Goal: Task Accomplishment & Management: Use online tool/utility

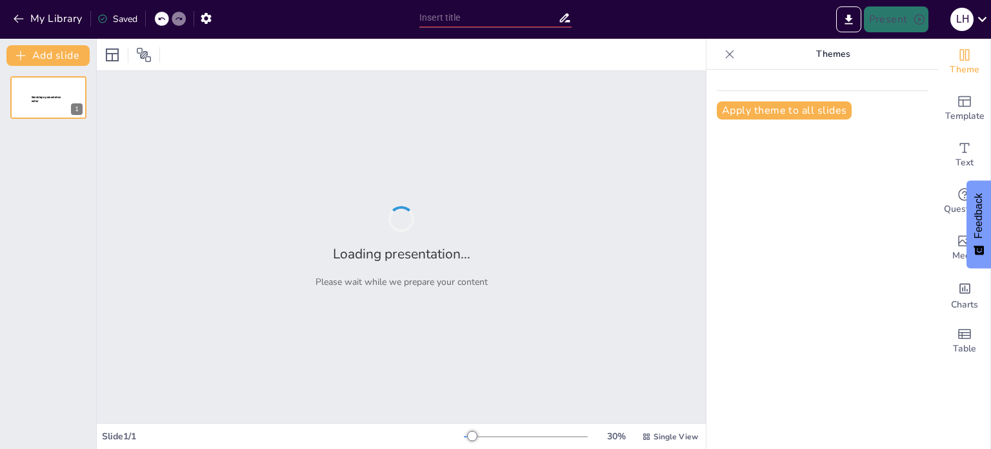
type input "El Procés Administratiu: Direcció i Control en l'Organització"
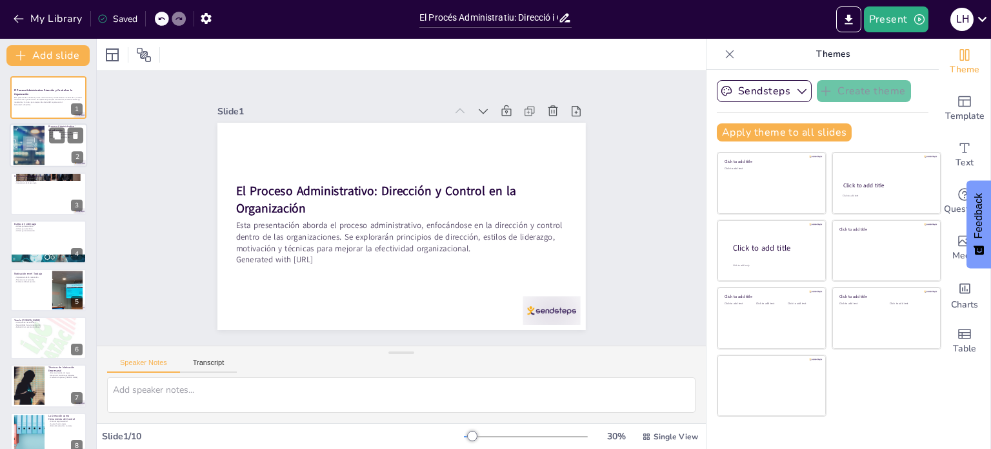
click at [47, 138] on div at bounding box center [48, 146] width 77 height 44
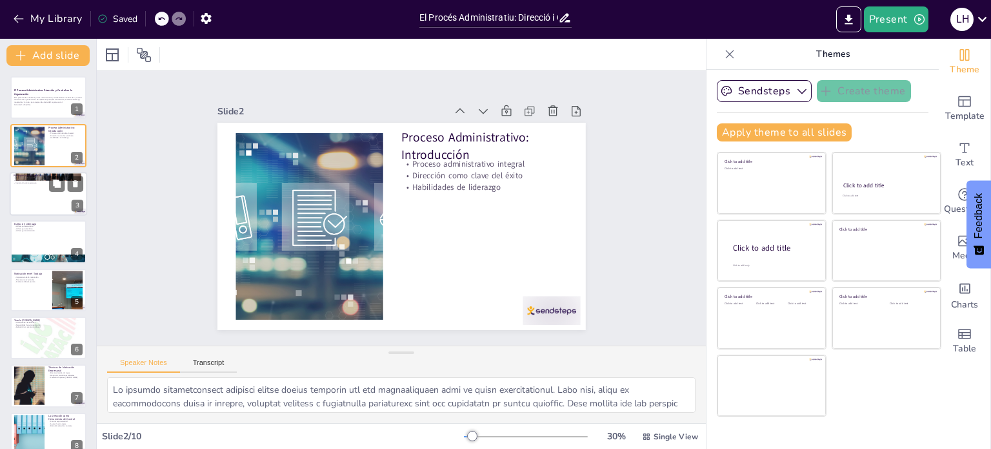
click at [45, 177] on p "Coordinación de intereses" at bounding box center [49, 178] width 70 height 3
type textarea "Lo ipsumdolorsi am consectet ad elits doei temporin utl etdol mag aliquaen adm …"
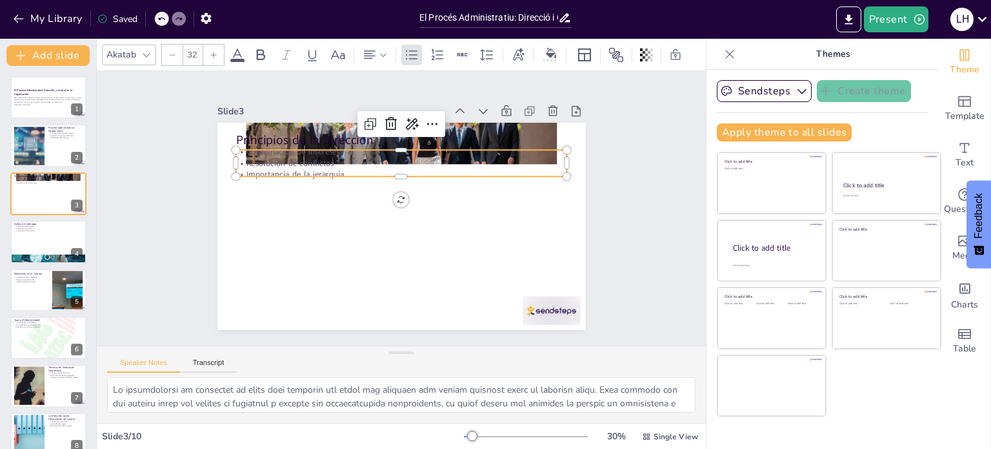
click at [329, 148] on p "Coordinación de intereses" at bounding box center [444, 246] width 230 height 254
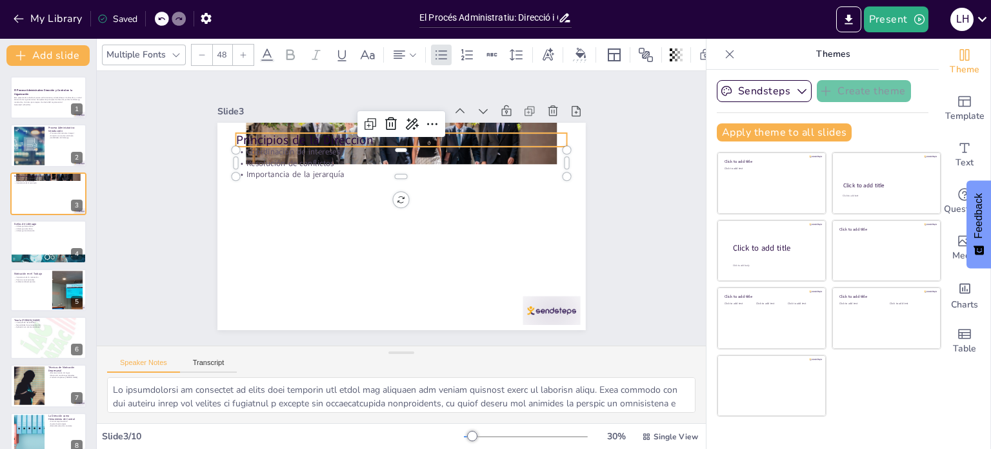
click at [288, 177] on p "Principios de la Dirección" at bounding box center [436, 267] width 296 height 181
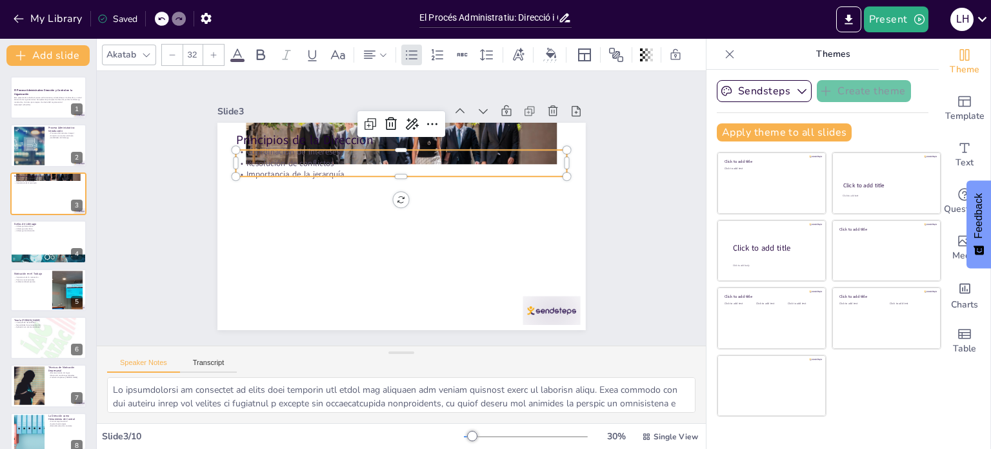
click at [302, 154] on p "Resolución de conflictos" at bounding box center [359, 194] width 114 height 319
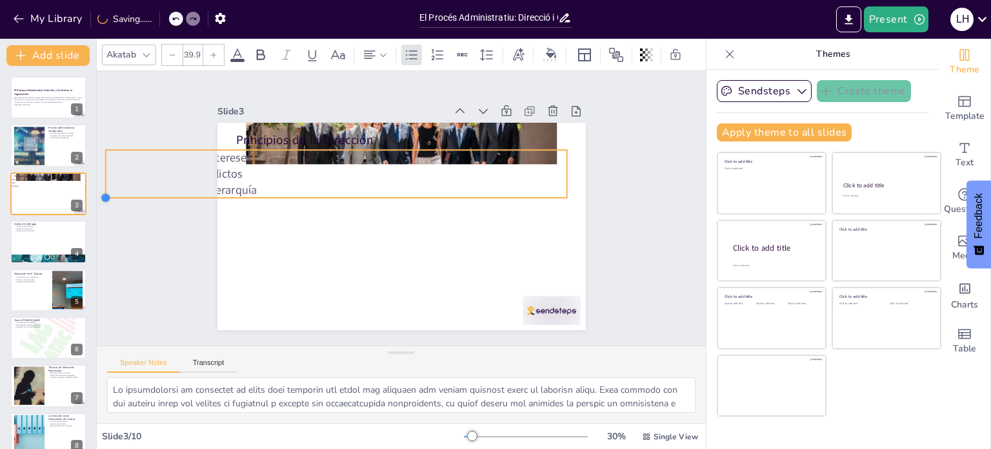
click at [224, 171] on div "Principios de la Dirección Coordinación de intereses Resolución de conflictos I…" at bounding box center [388, 220] width 400 height 412
type input "33.6"
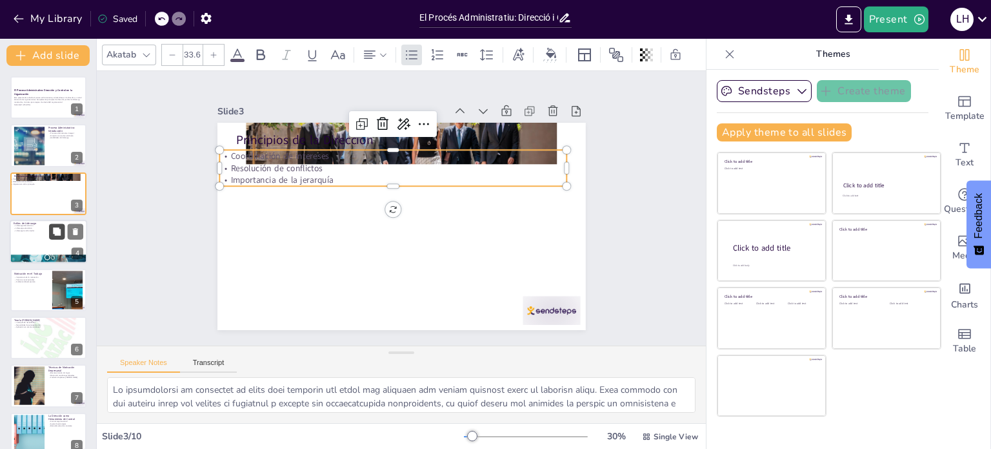
click at [65, 228] on button at bounding box center [56, 231] width 15 height 15
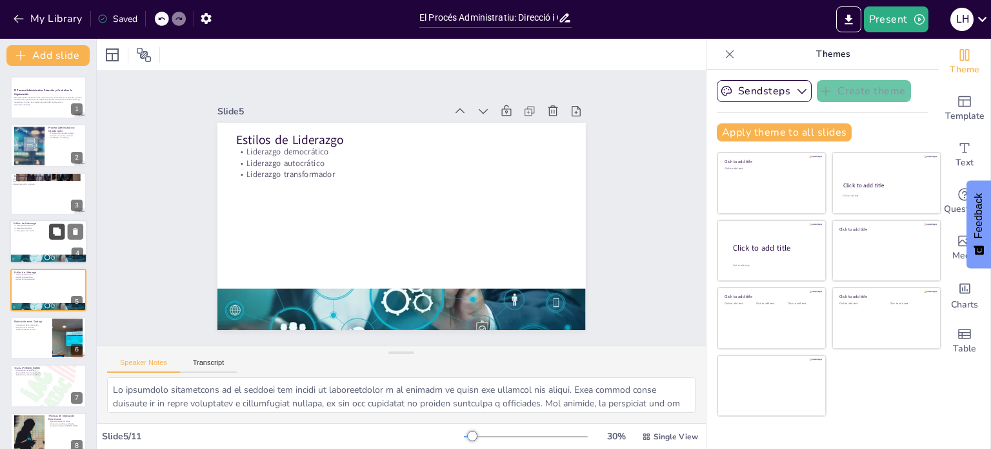
scroll to position [32, 0]
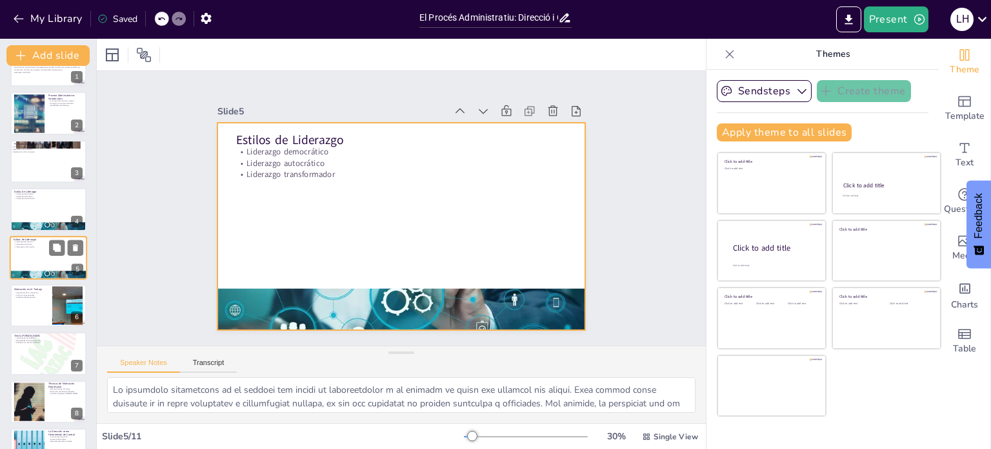
click at [28, 260] on div at bounding box center [48, 258] width 77 height 44
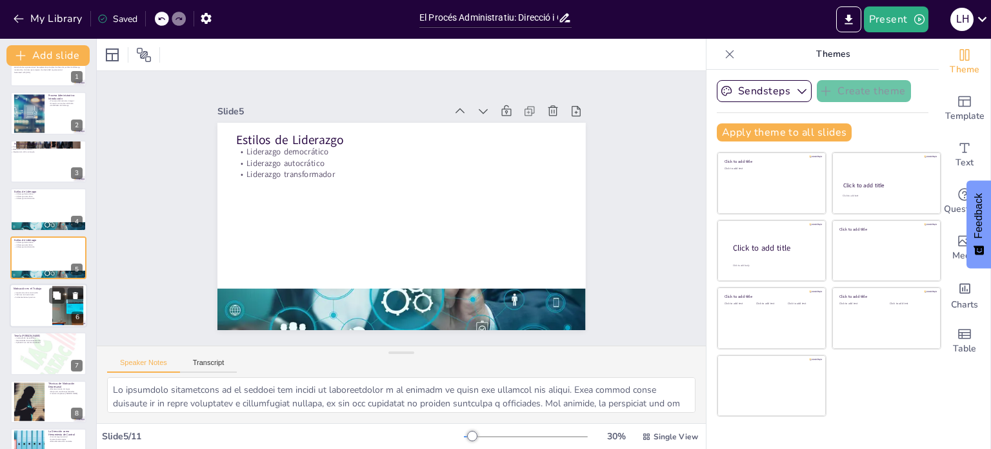
click at [34, 298] on div at bounding box center [48, 305] width 77 height 44
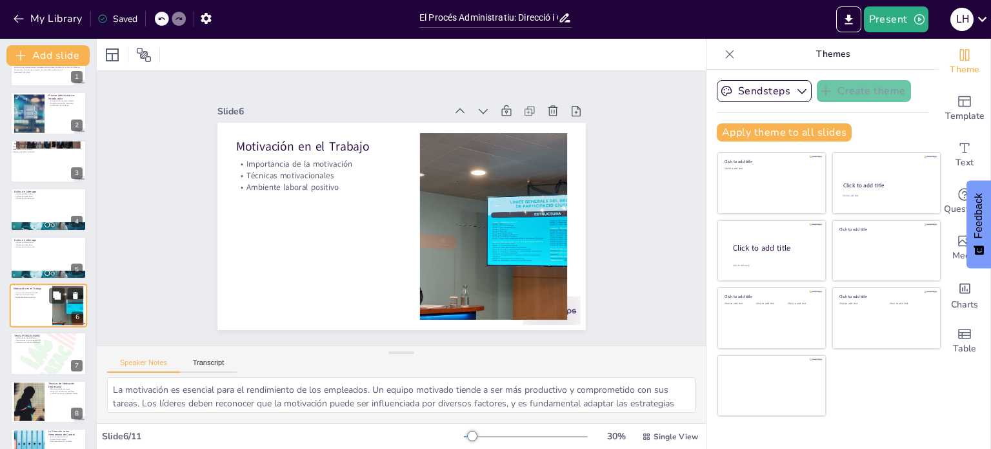
scroll to position [80, 0]
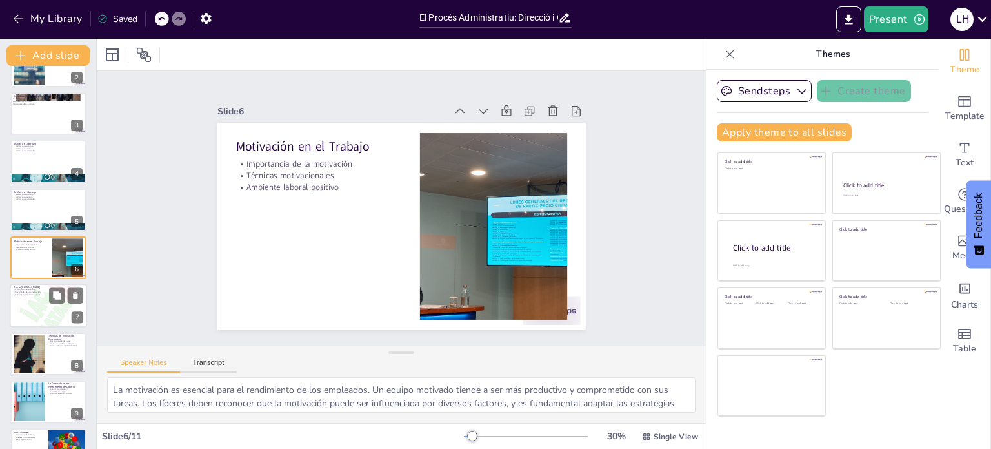
click at [34, 299] on div at bounding box center [48, 305] width 77 height 103
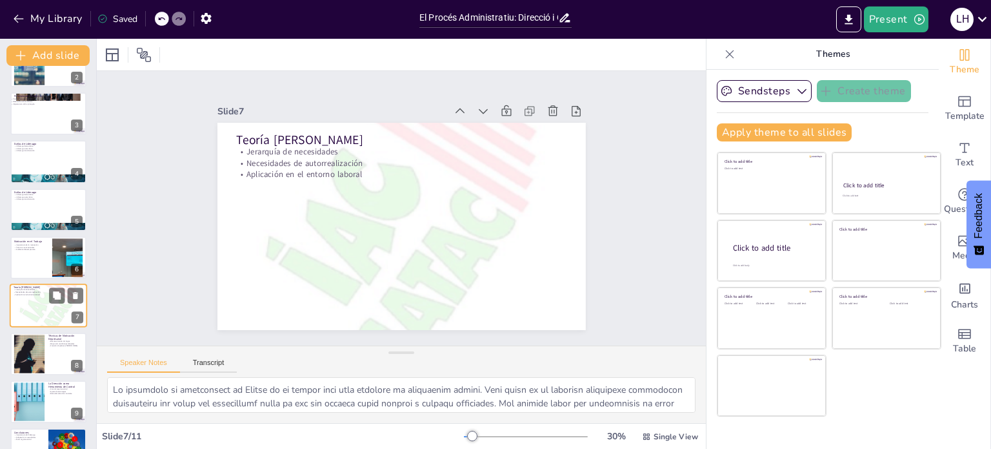
scroll to position [128, 0]
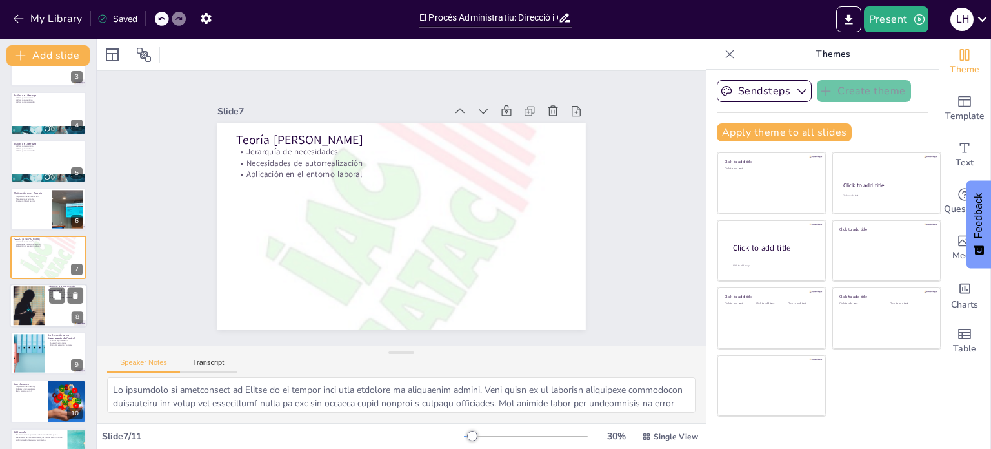
click at [35, 313] on div at bounding box center [28, 304] width 147 height 39
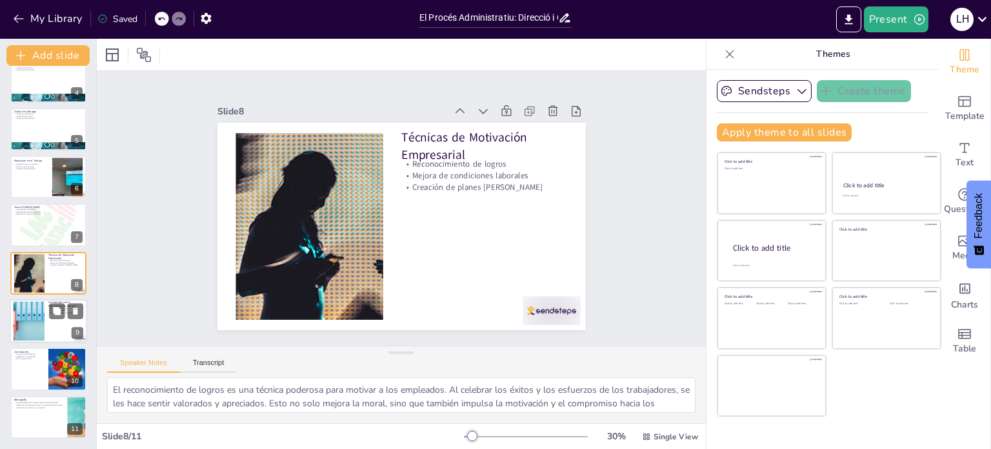
click at [30, 325] on div at bounding box center [29, 320] width 62 height 39
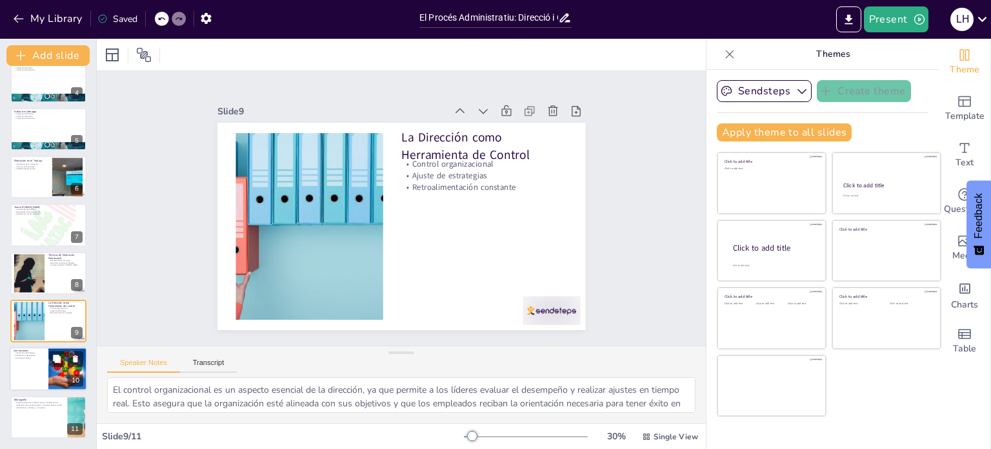
click at [49, 363] on div at bounding box center [66, 358] width 34 height 15
type textarea "La importancia del liderazgo en el proceso administrativo no puede subestimarse…"
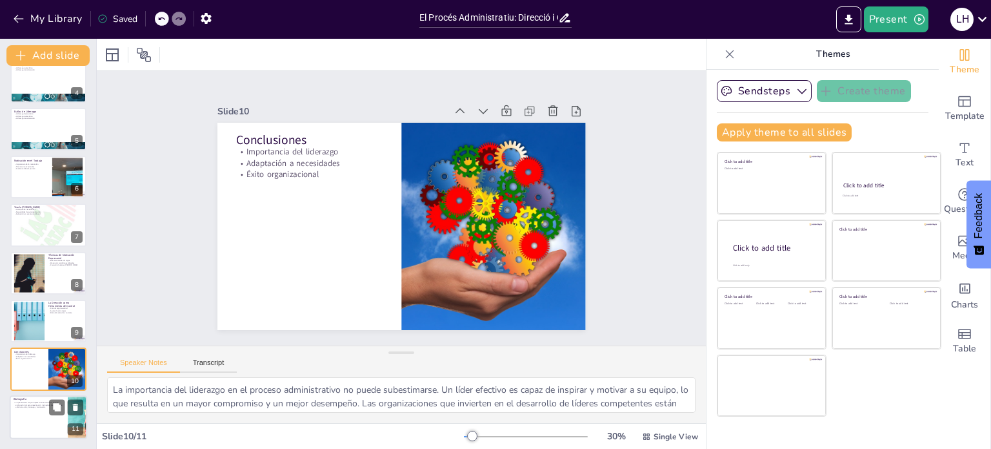
click at [41, 411] on div at bounding box center [48, 417] width 77 height 44
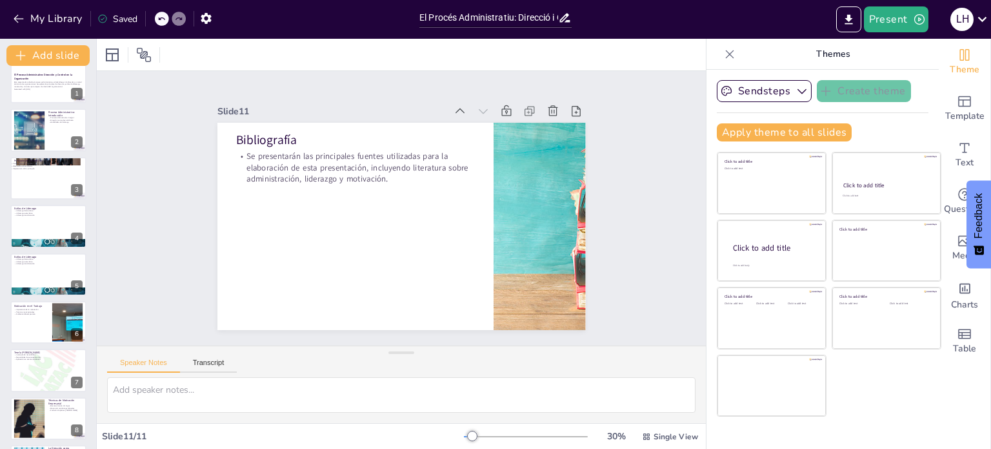
scroll to position [0, 0]
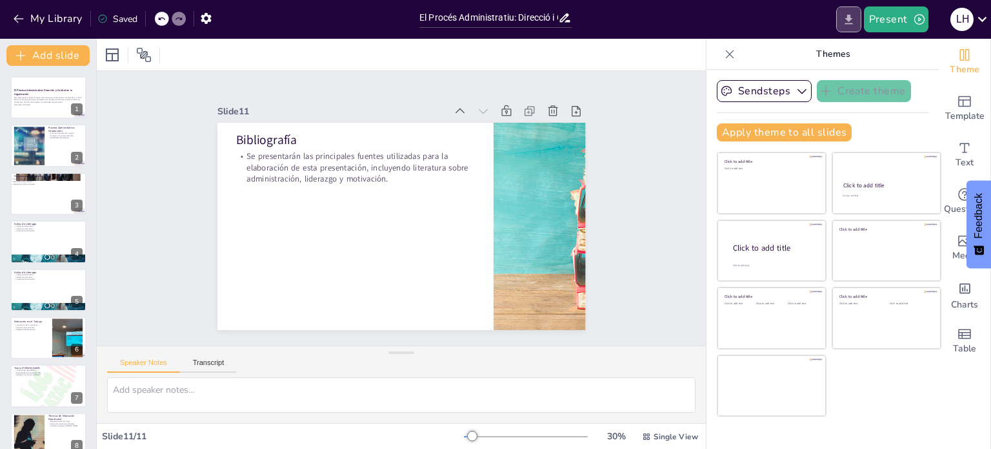
drag, startPoint x: 116, startPoint y: 48, endPoint x: 849, endPoint y: 15, distance: 733.4
click at [849, 15] on icon "Export to PowerPoint" at bounding box center [849, 20] width 14 height 14
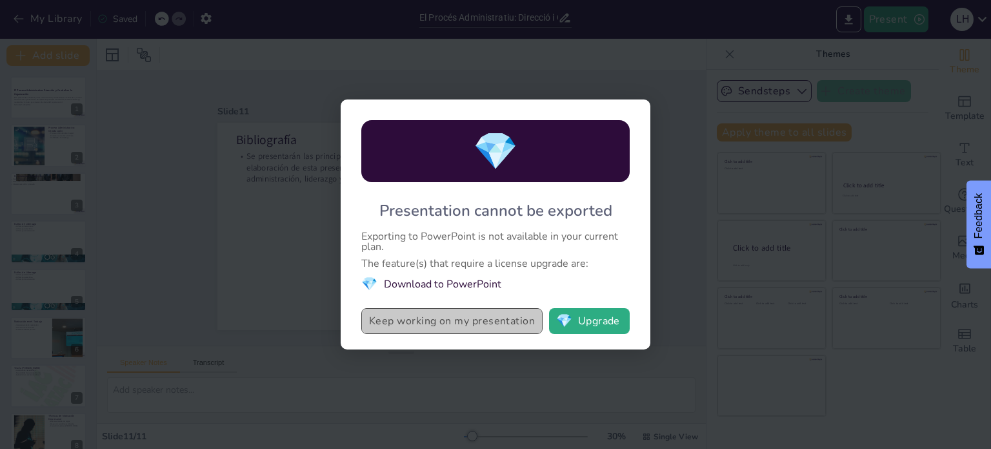
click at [474, 317] on button "Keep working on my presentation" at bounding box center [451, 321] width 181 height 26
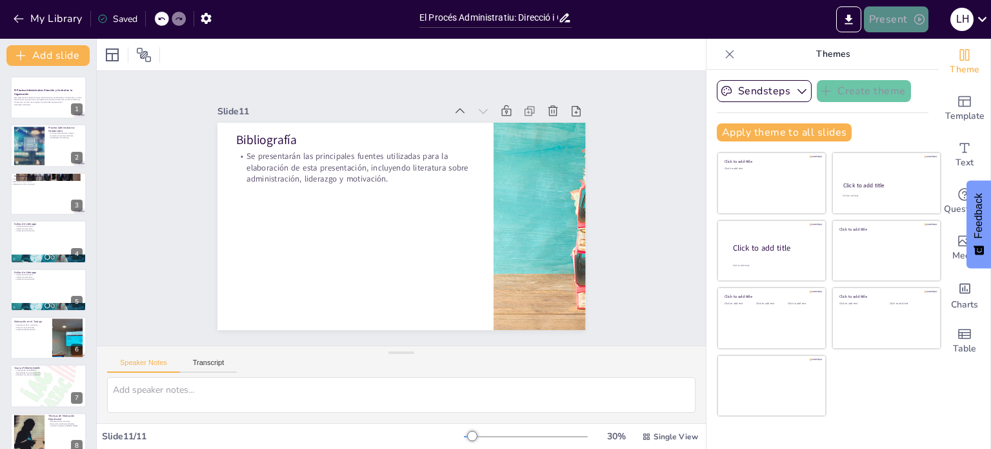
click at [906, 20] on button "Present" at bounding box center [896, 19] width 65 height 26
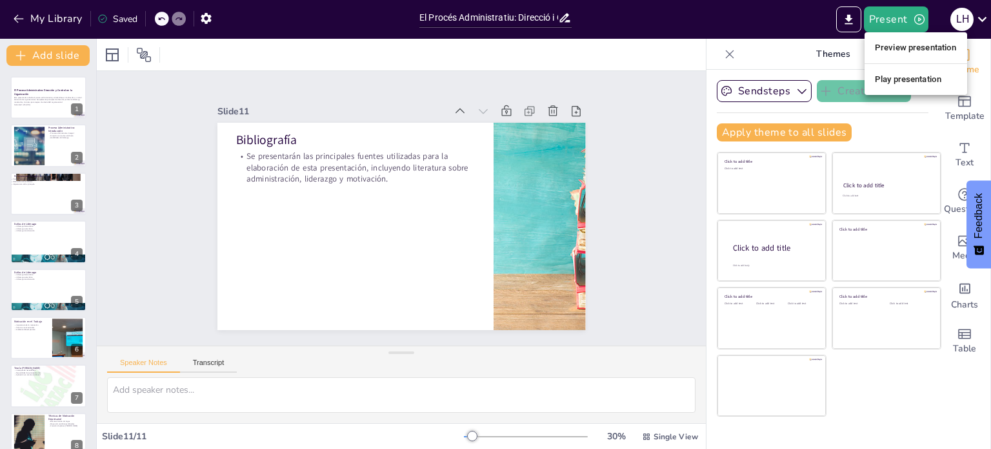
click at [847, 20] on div at bounding box center [495, 224] width 991 height 449
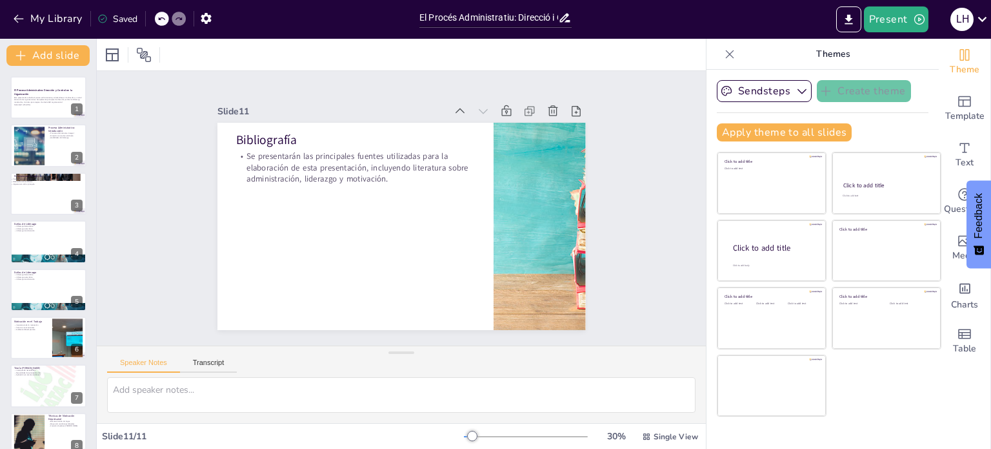
click at [847, 20] on div "Preview presentation Play presentation" at bounding box center [495, 224] width 991 height 449
click at [847, 20] on icon "Export to PowerPoint" at bounding box center [849, 20] width 14 height 14
click at [847, 20] on div "My Library Saved El Procés Administratiu: Direcció i Control en l'Organització …" at bounding box center [495, 224] width 991 height 449
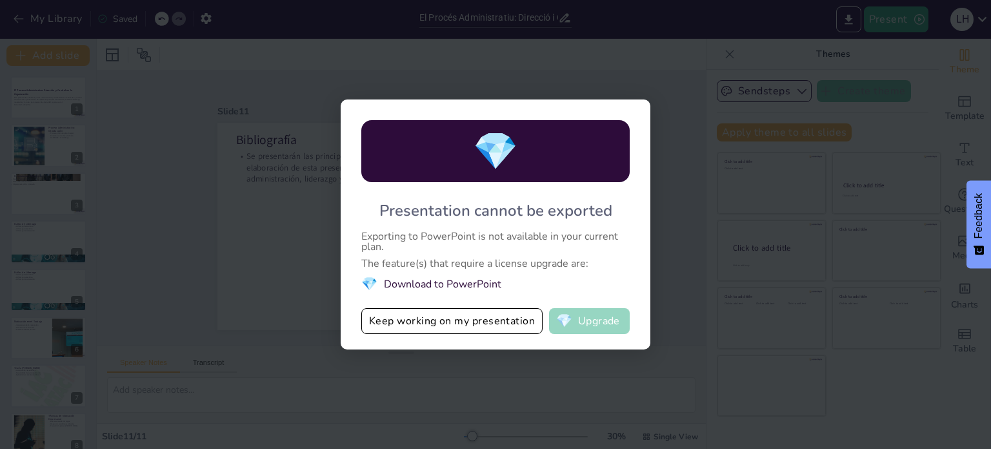
click at [602, 320] on button "💎 Upgrade" at bounding box center [589, 321] width 81 height 26
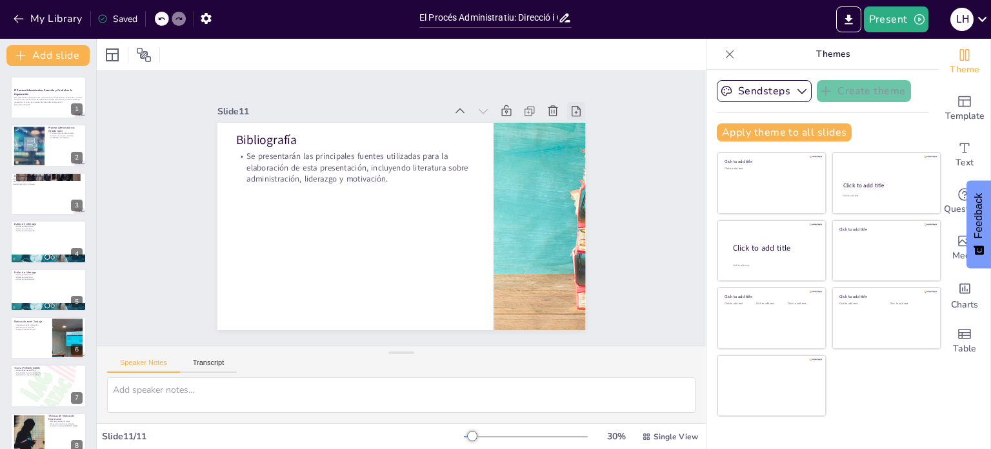
click at [565, 303] on icon at bounding box center [572, 311] width 17 height 17
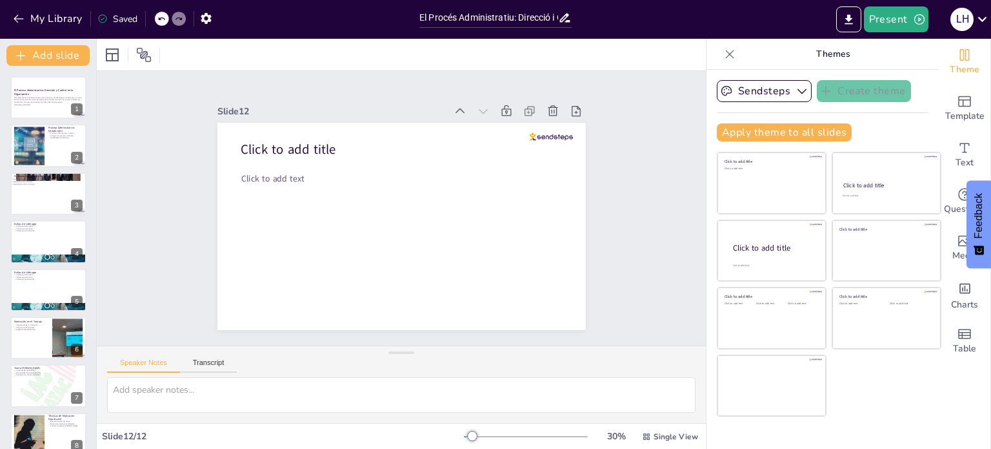
click at [523, 365] on icon at bounding box center [516, 372] width 14 height 14
click at [505, 377] on icon at bounding box center [498, 383] width 13 height 13
click at [523, 365] on icon at bounding box center [516, 372] width 14 height 14
click at [546, 70] on icon at bounding box center [538, 62] width 16 height 16
click at [565, 320] on icon at bounding box center [561, 328] width 17 height 17
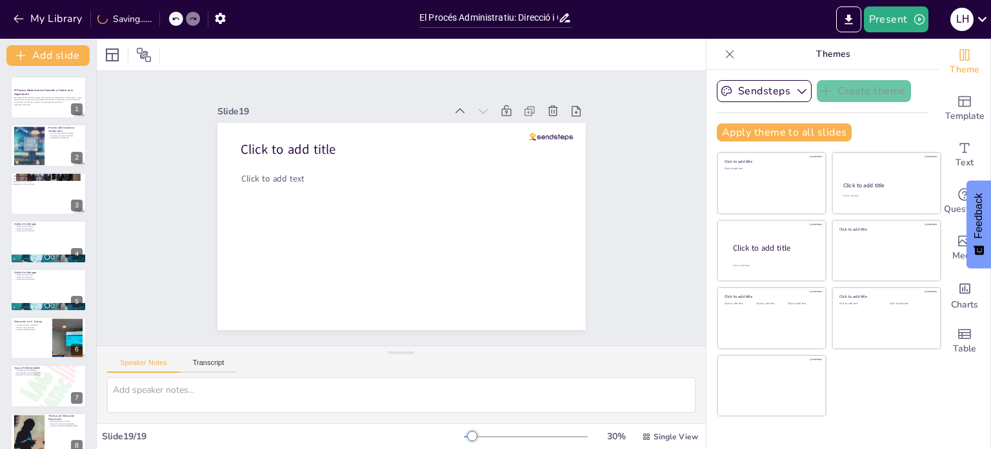
click at [245, 316] on icon at bounding box center [237, 323] width 14 height 14
click at [213, 239] on icon at bounding box center [205, 247] width 16 height 16
click at [345, 389] on icon at bounding box center [336, 398] width 18 height 18
click at [487, 385] on icon at bounding box center [479, 392] width 14 height 14
click at [530, 56] on icon at bounding box center [521, 47] width 17 height 17
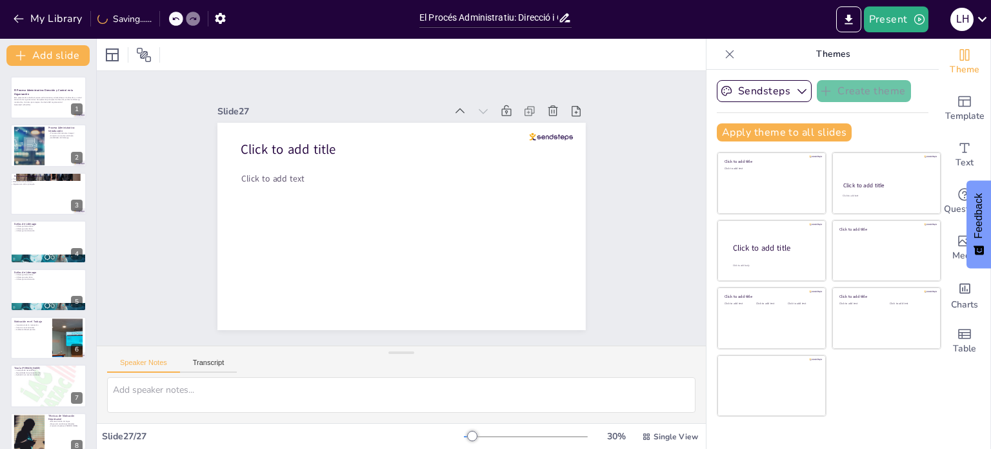
click at [579, 123] on icon at bounding box center [586, 130] width 14 height 14
click at [414, 17] on icon at bounding box center [404, 7] width 17 height 17
click at [546, 70] on icon at bounding box center [538, 62] width 16 height 16
click at [25, 149] on div at bounding box center [29, 145] width 74 height 39
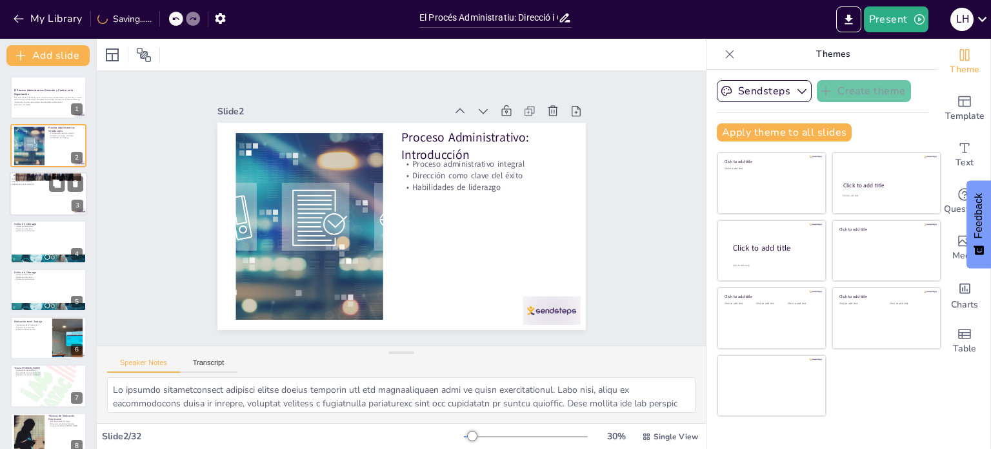
click at [36, 189] on div at bounding box center [48, 194] width 77 height 44
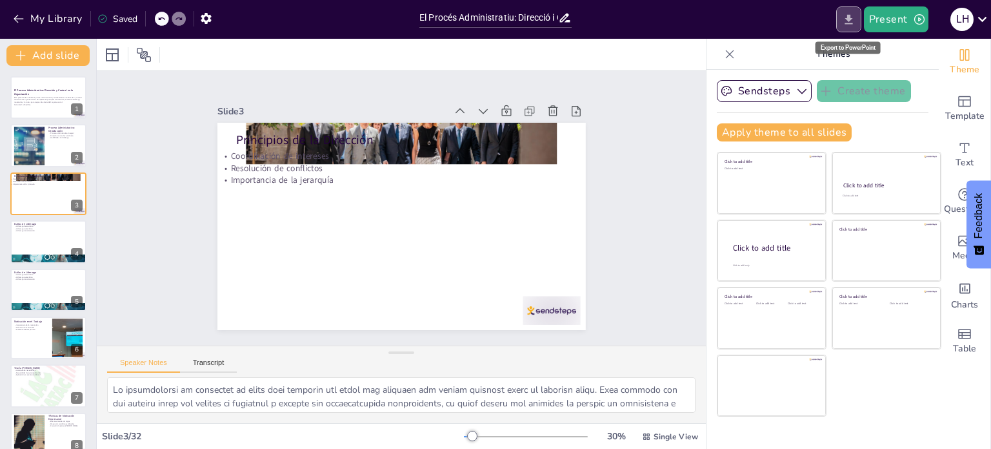
click at [846, 15] on icon "Export to PowerPoint" at bounding box center [849, 20] width 14 height 14
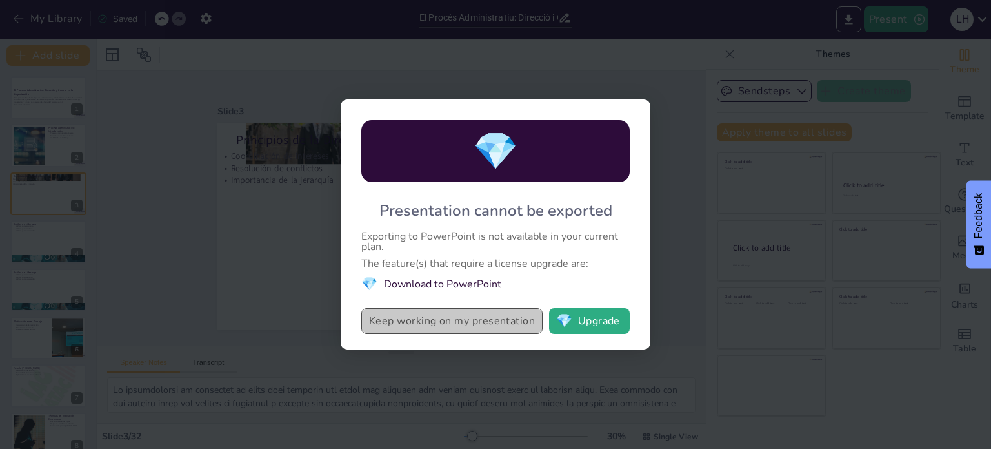
click at [467, 321] on button "Keep working on my presentation" at bounding box center [451, 321] width 181 height 26
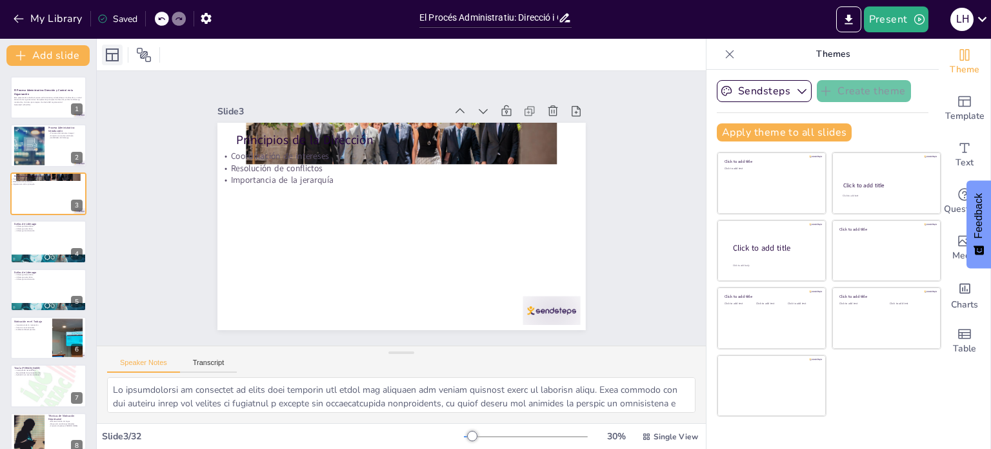
click at [116, 52] on icon at bounding box center [112, 54] width 15 height 15
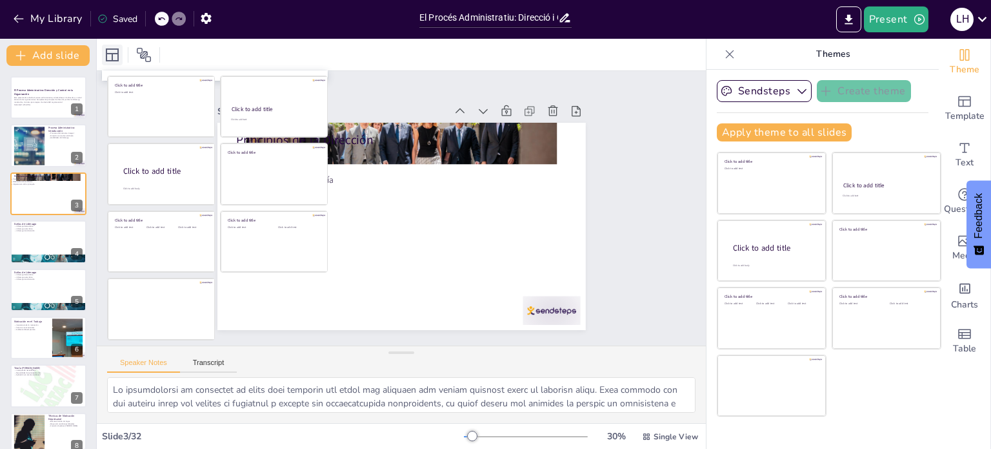
click at [116, 52] on icon at bounding box center [112, 54] width 15 height 15
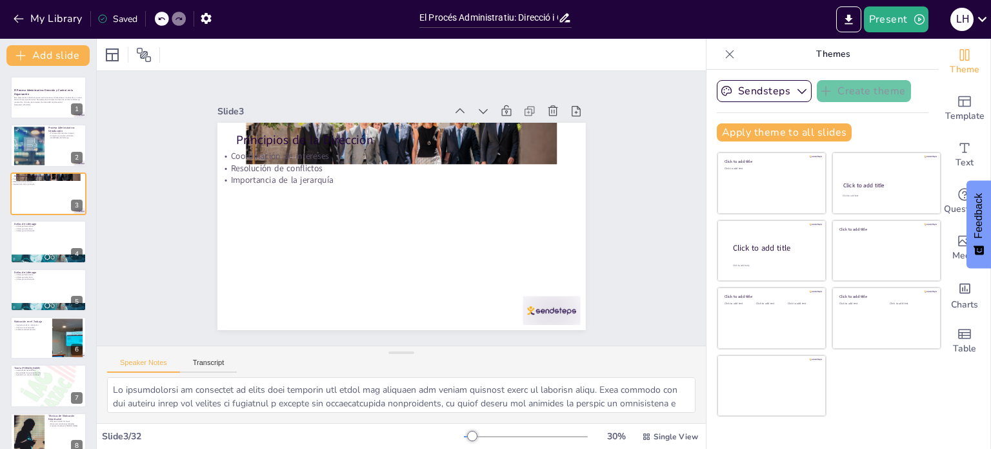
click at [242, 64] on div at bounding box center [401, 55] width 609 height 32
click at [63, 144] on div at bounding box center [48, 146] width 77 height 44
type textarea "Lo ipsumdo sitametconsect adipisci elitse doeius temporin utl etd magnaaliquaen…"
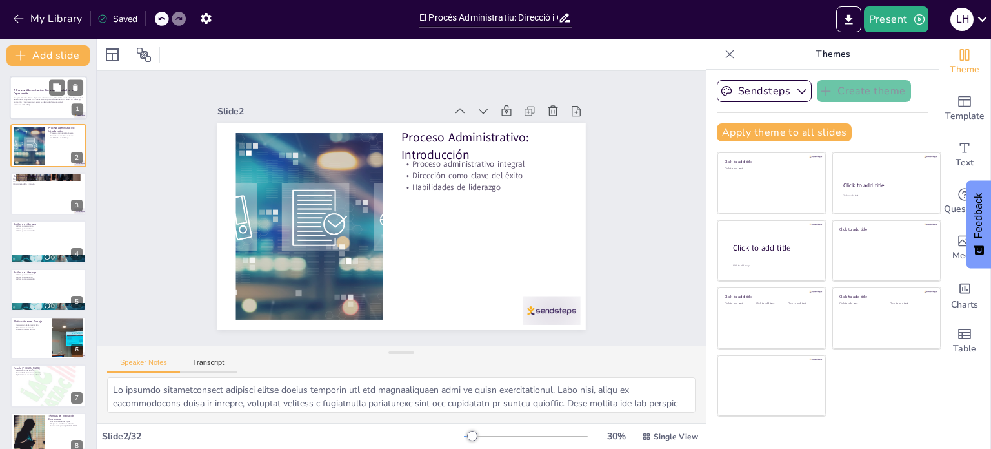
click at [17, 104] on p "Generated with [URL]" at bounding box center [49, 104] width 70 height 3
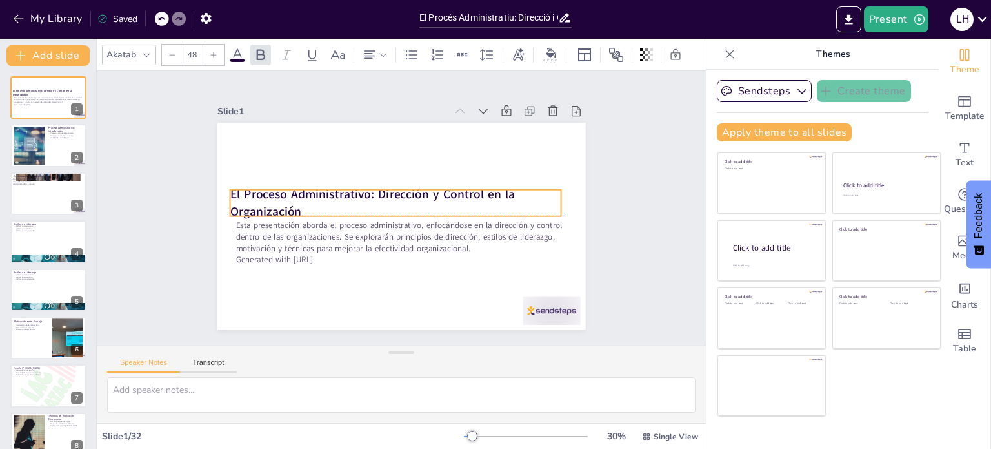
click at [321, 188] on div "El Proceso Administrativo: Dirección y Control en la Organización Esta presenta…" at bounding box center [458, 144] width 274 height 247
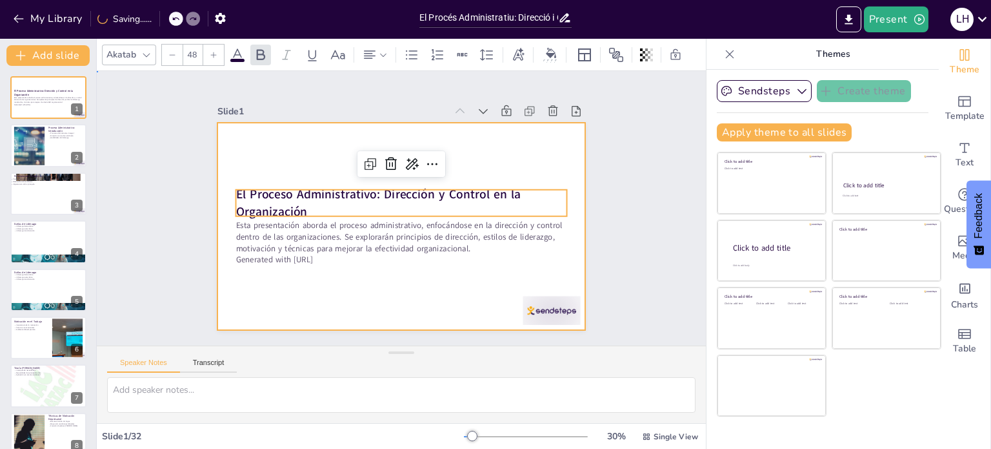
click at [292, 132] on div at bounding box center [401, 190] width 369 height 208
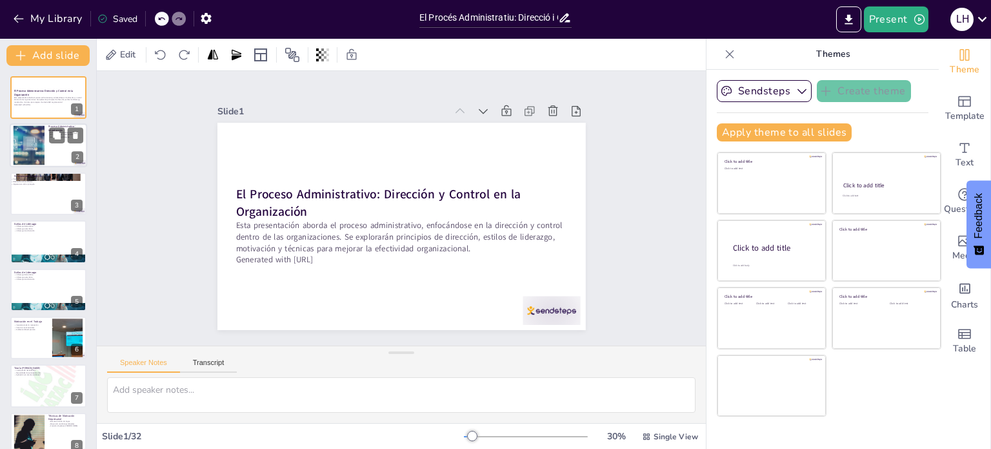
click at [48, 129] on div at bounding box center [48, 146] width 77 height 44
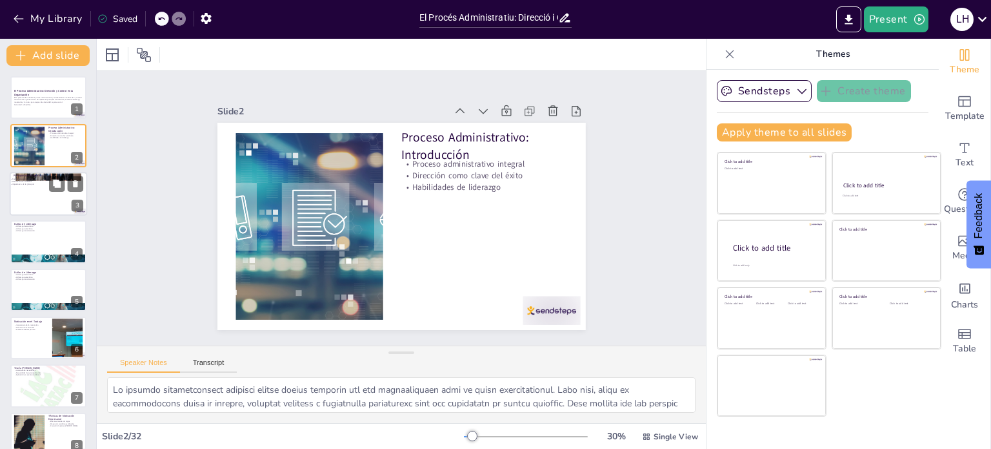
click at [46, 184] on p "Importancia de la jerarquía" at bounding box center [47, 184] width 74 height 3
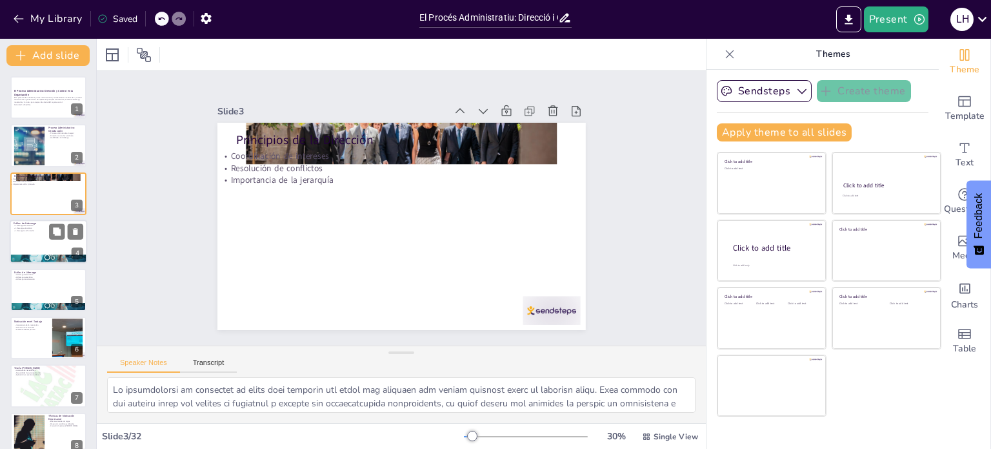
click at [28, 237] on div at bounding box center [48, 241] width 77 height 44
type textarea "Lo ipsumdolo sitametcons ad el seddoei tem incidi ut laboreetdolor m al enimadm…"
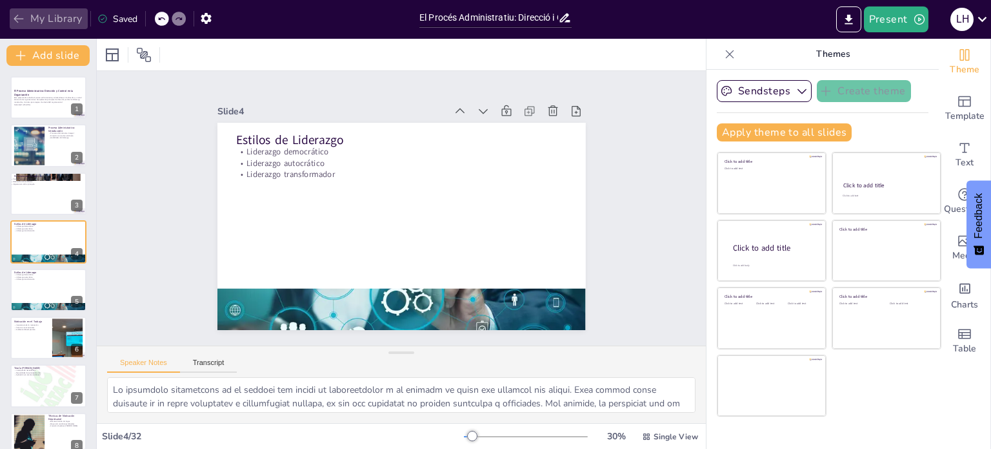
click at [23, 19] on icon "button" at bounding box center [19, 19] width 10 height 8
